Goal: Task Accomplishment & Management: Manage account settings

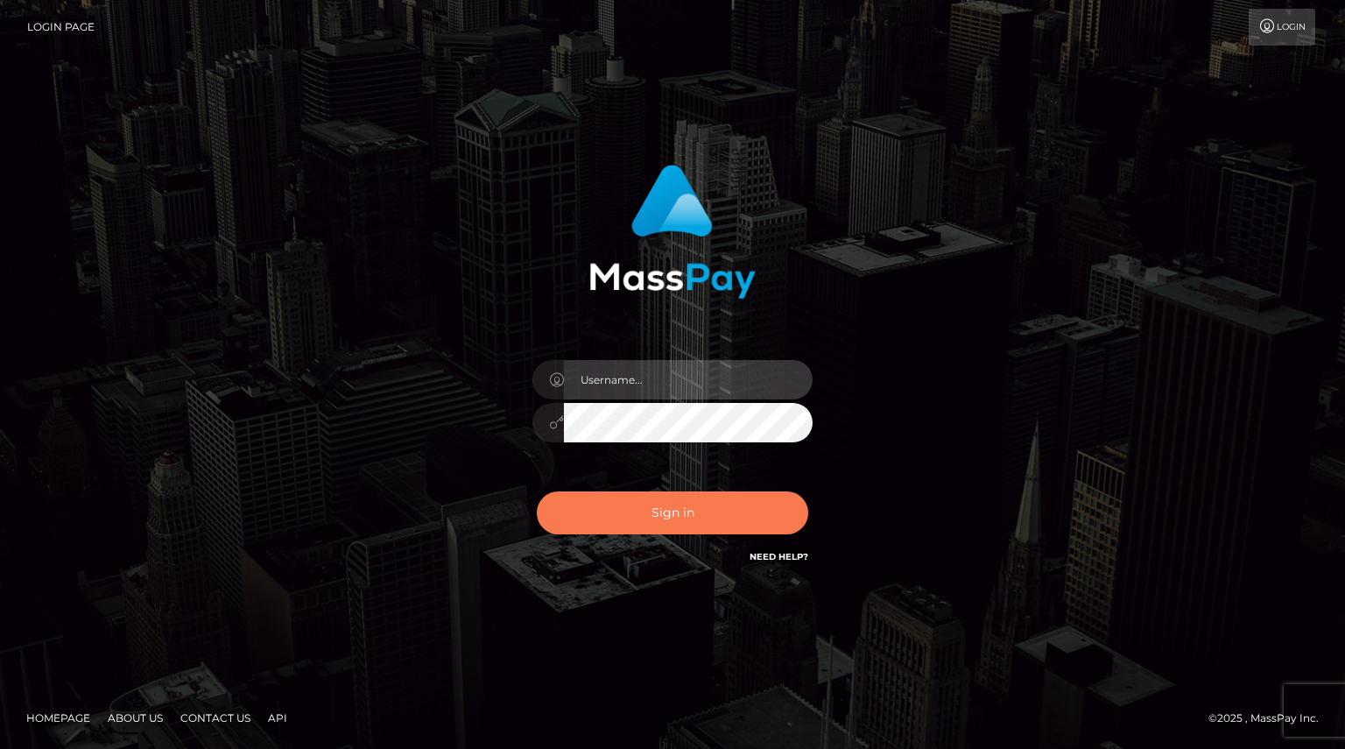
type input "Shany.Luminary"
click at [716, 520] on button "Sign in" at bounding box center [673, 512] width 272 height 43
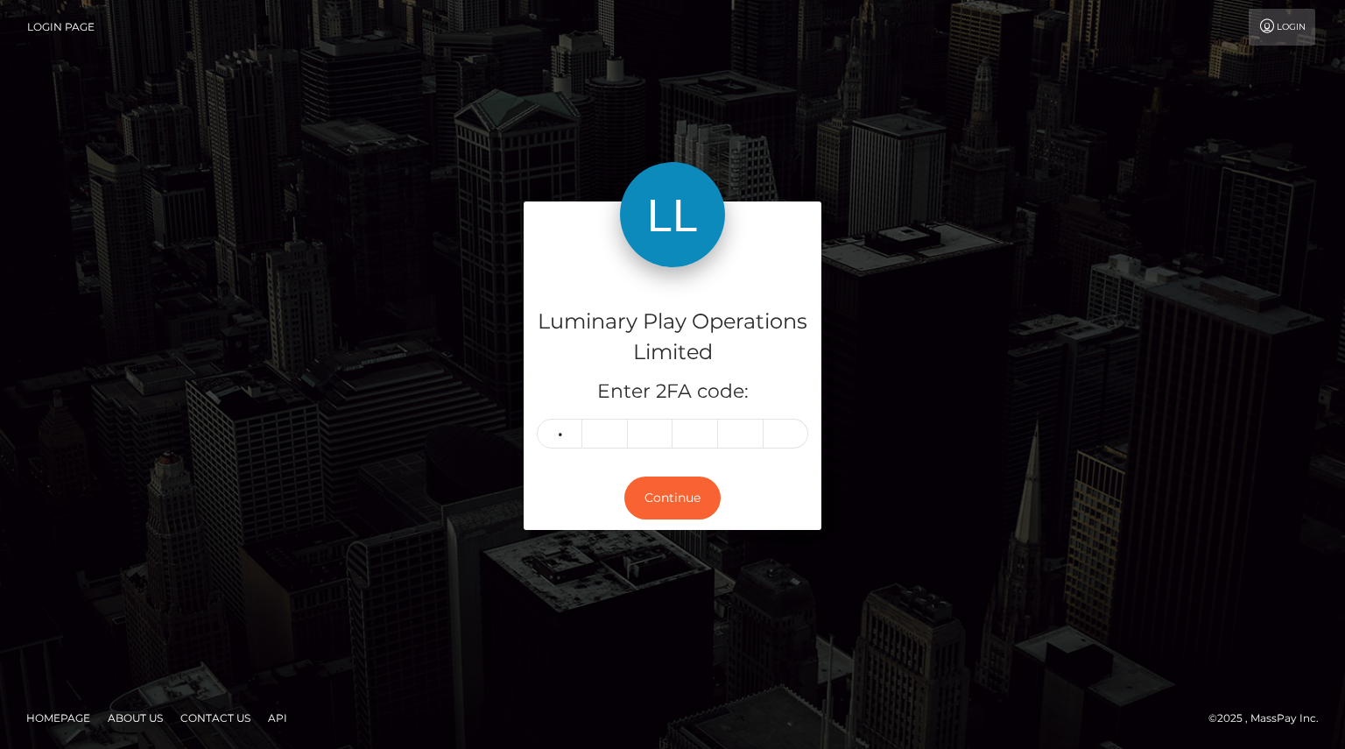
type input "1"
type input "5"
type input "7"
type input "4"
type input "0"
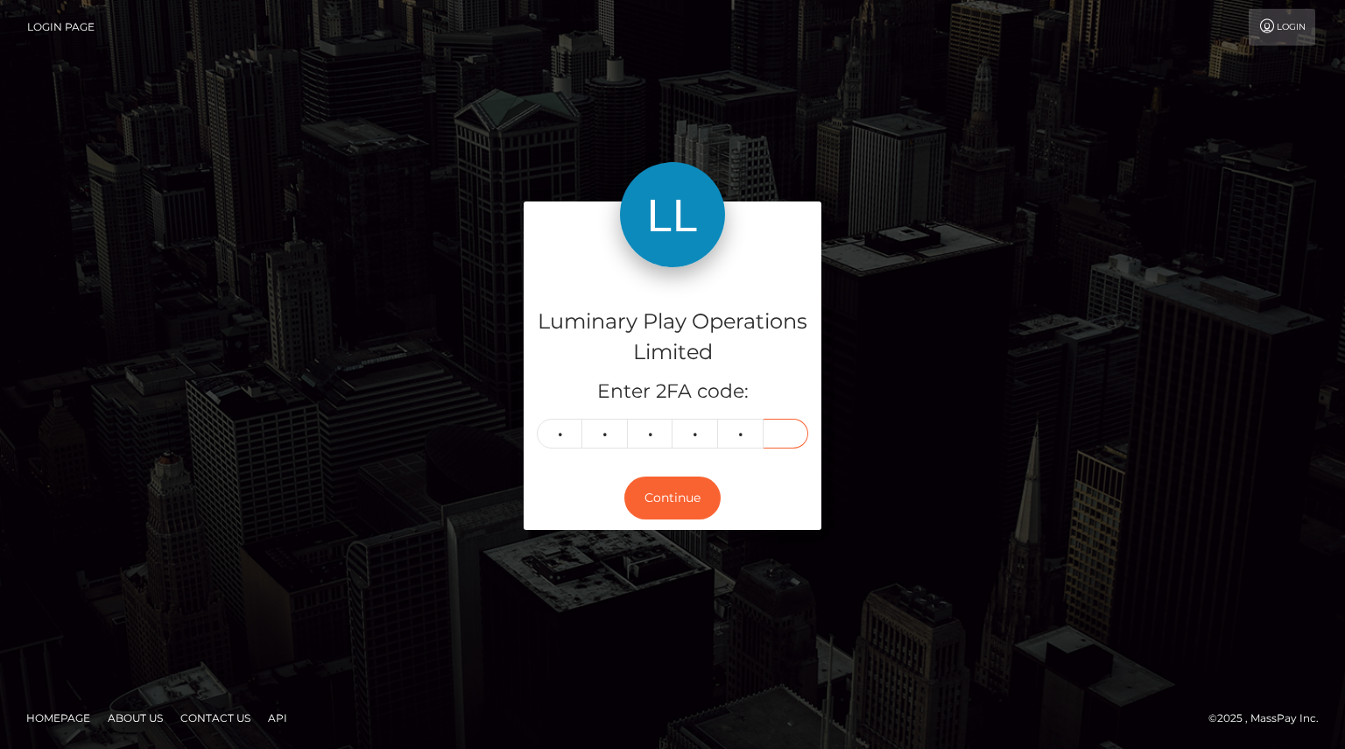
type input "7"
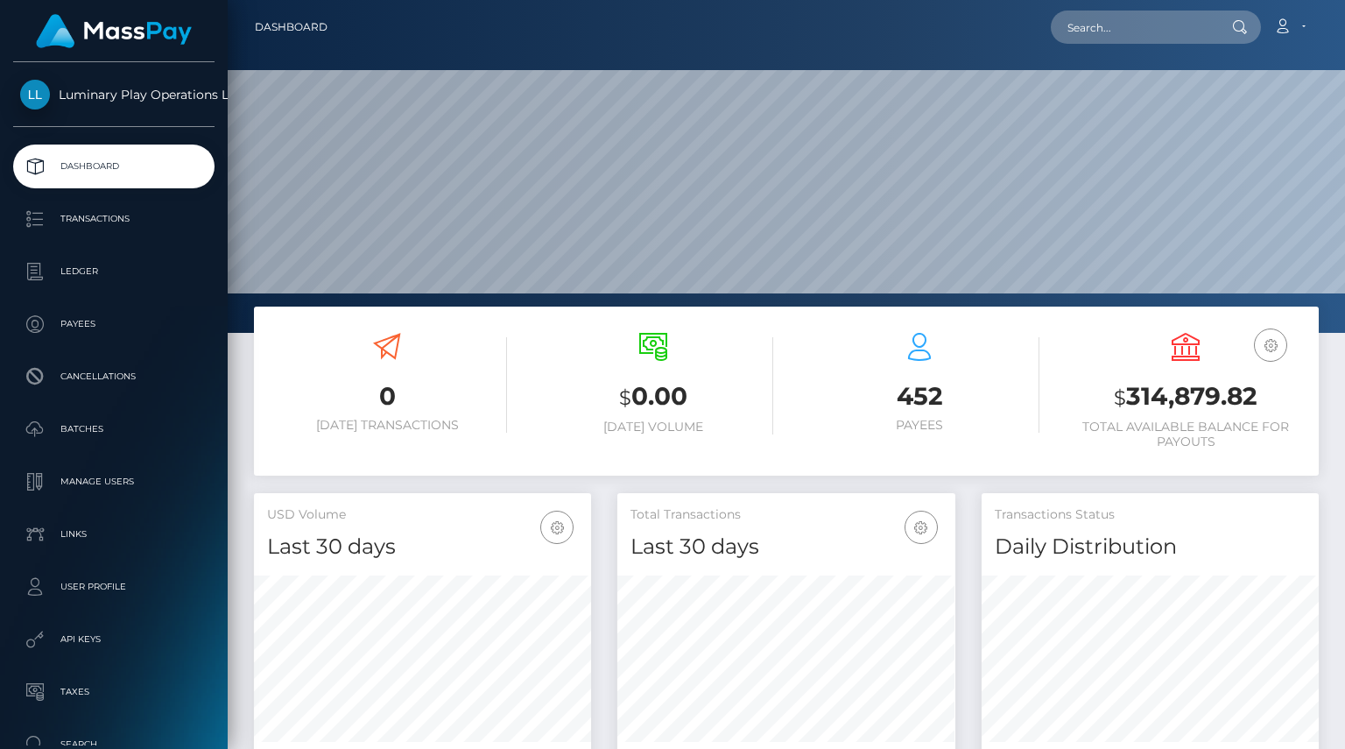
scroll to position [310, 337]
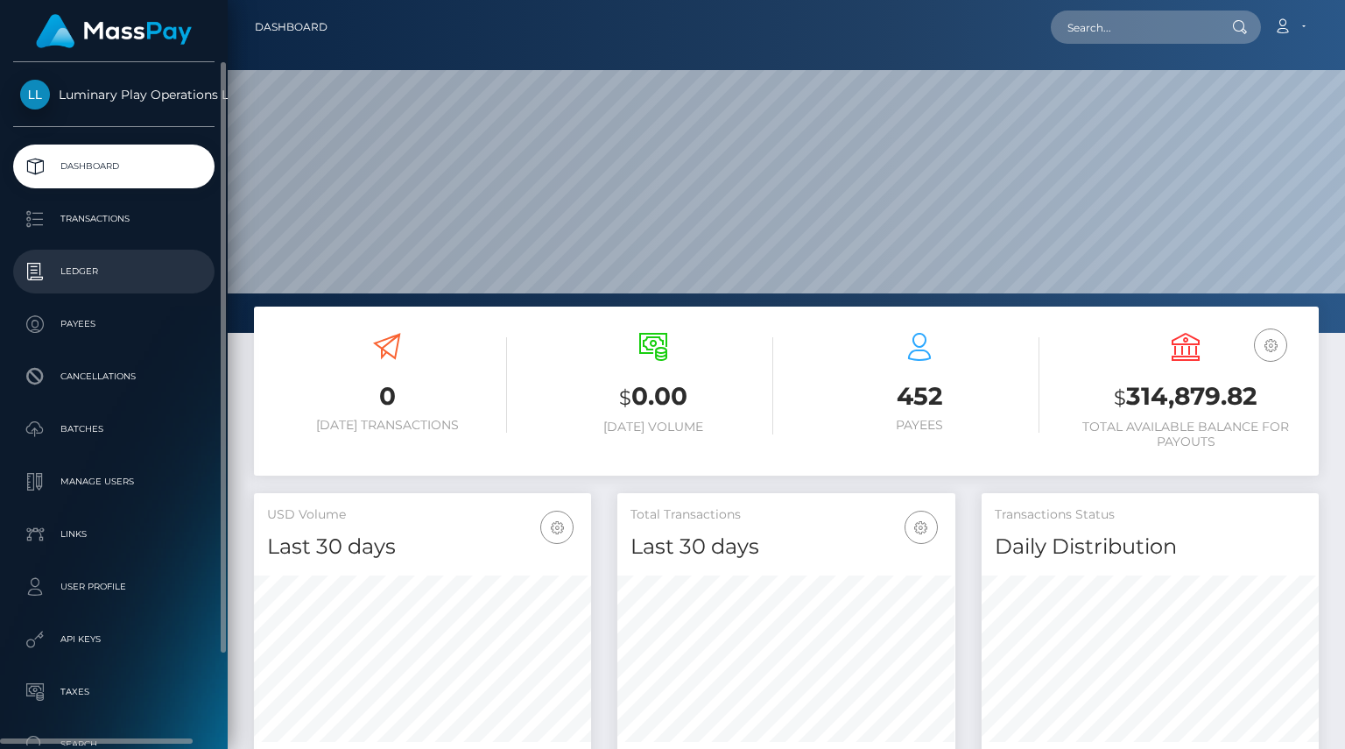
click at [81, 264] on p "Ledger" at bounding box center [113, 271] width 187 height 26
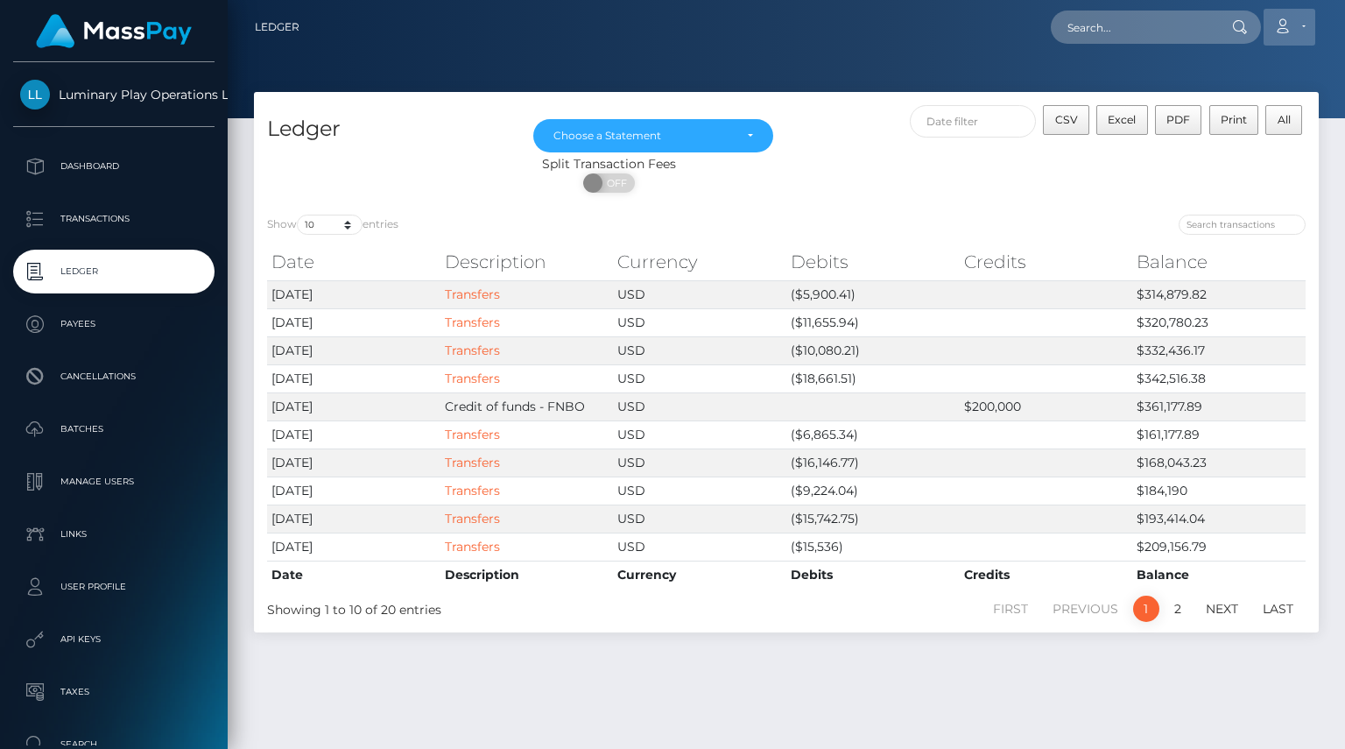
click at [1279, 24] on icon at bounding box center [1283, 26] width 18 height 14
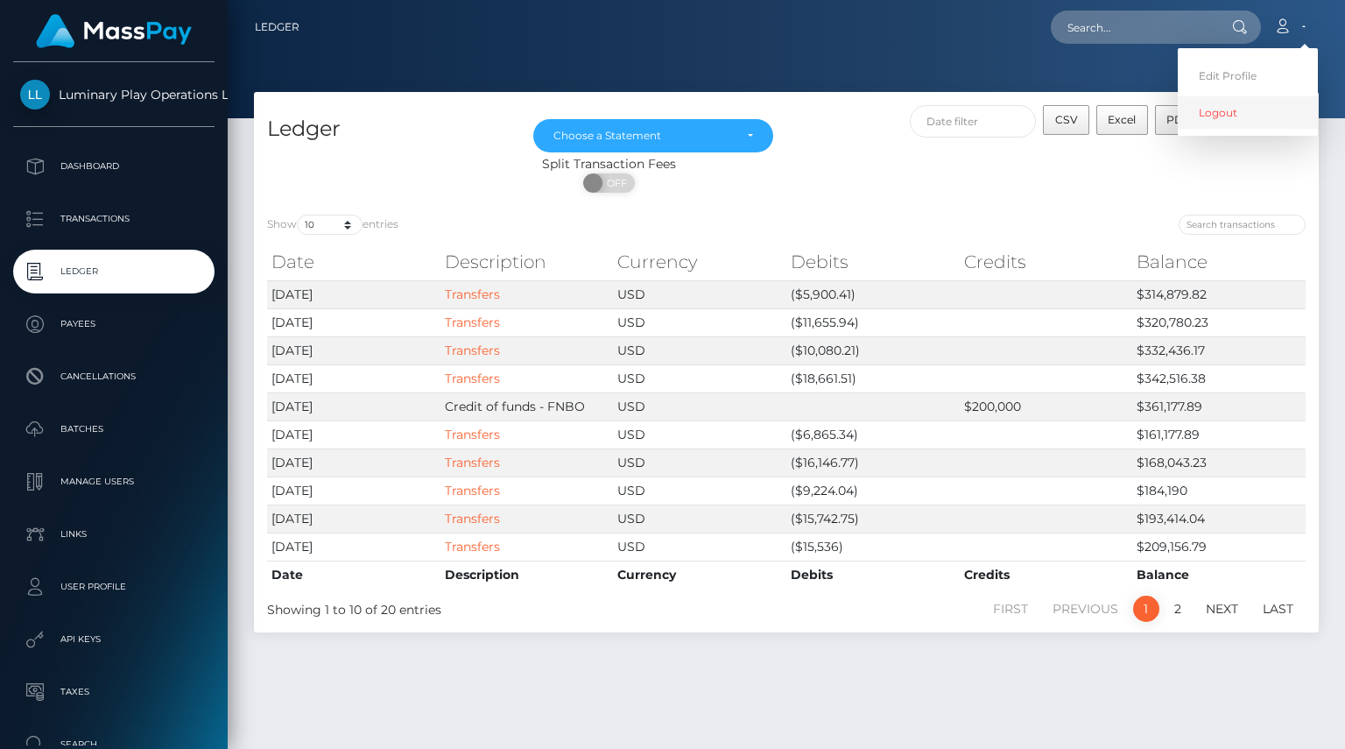
click at [1246, 110] on link "Logout" at bounding box center [1248, 112] width 140 height 32
